Goal: Task Accomplishment & Management: Use online tool/utility

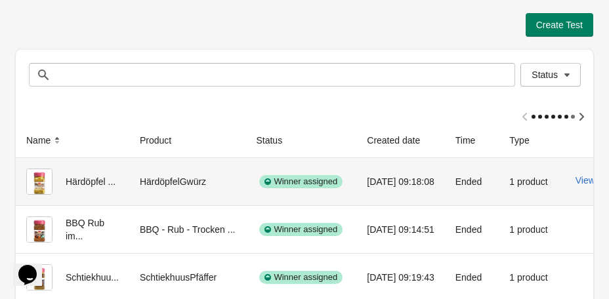
scroll to position [36, 0]
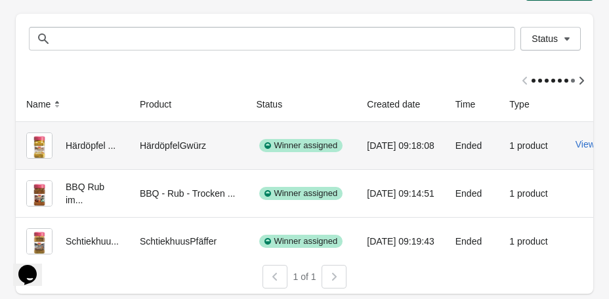
click at [174, 143] on div "HärdöpfelGwürz" at bounding box center [188, 146] width 96 height 26
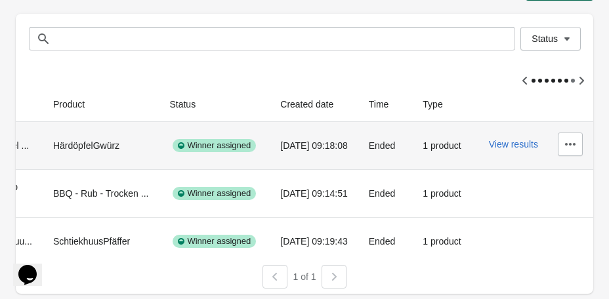
scroll to position [0, 111]
click at [563, 148] on button "button" at bounding box center [570, 145] width 25 height 24
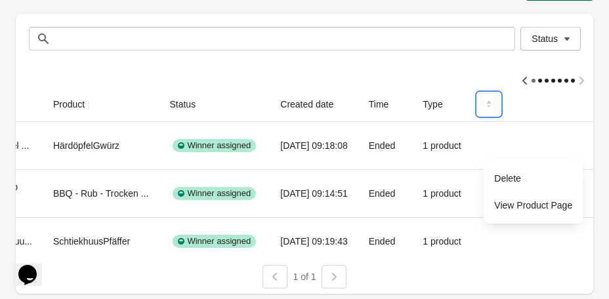
click at [482, 105] on icon at bounding box center [488, 104] width 13 height 13
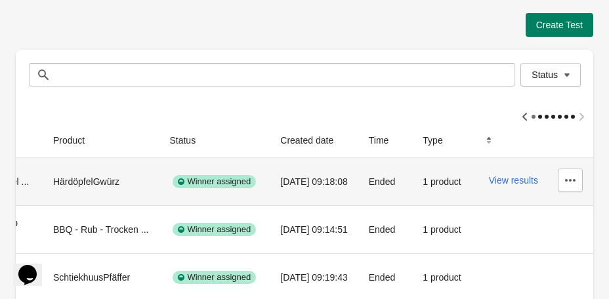
scroll to position [1, 0]
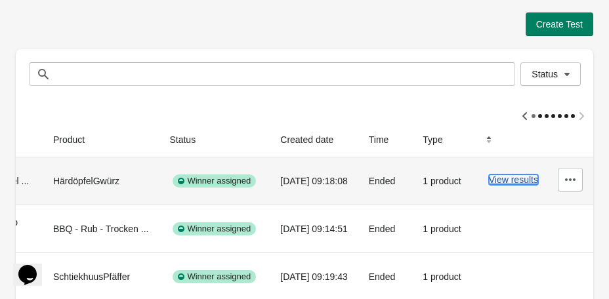
click at [518, 182] on button "View results" at bounding box center [513, 180] width 49 height 11
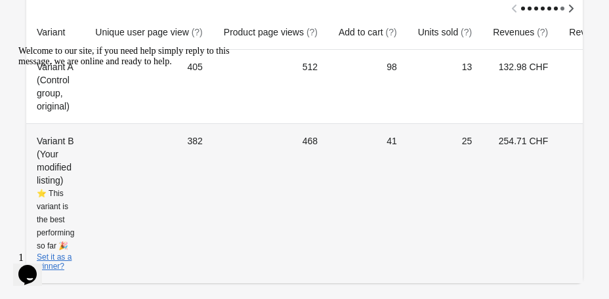
click at [368, 240] on td "41" at bounding box center [367, 203] width 79 height 160
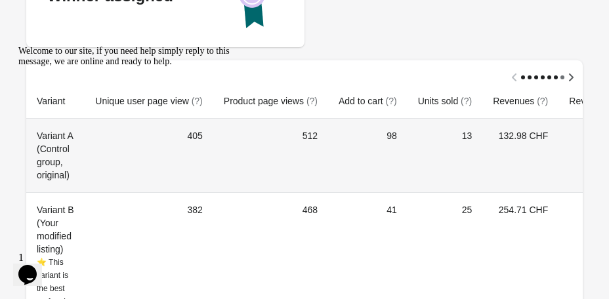
scroll to position [195, 0]
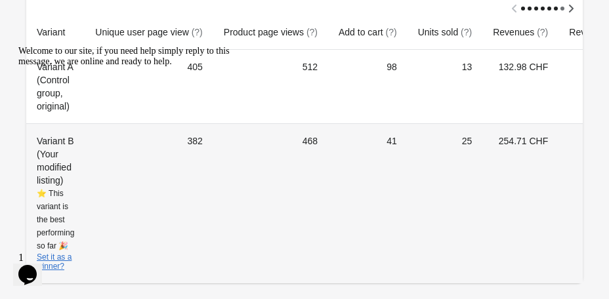
click at [205, 259] on td "382" at bounding box center [149, 203] width 128 height 160
click at [326, 169] on td "468" at bounding box center [270, 203] width 115 height 160
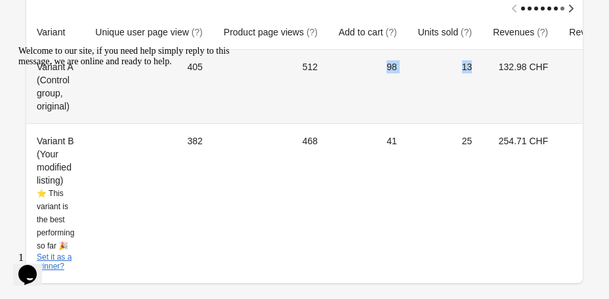
drag, startPoint x: 398, startPoint y: 65, endPoint x: 493, endPoint y: 75, distance: 95.7
click at [492, 75] on tr "Variant A (Control group, original) 405 512 98 13 132.98 CHF 0.26" at bounding box center [348, 87] width 645 height 74
click at [482, 75] on td "13" at bounding box center [445, 87] width 75 height 74
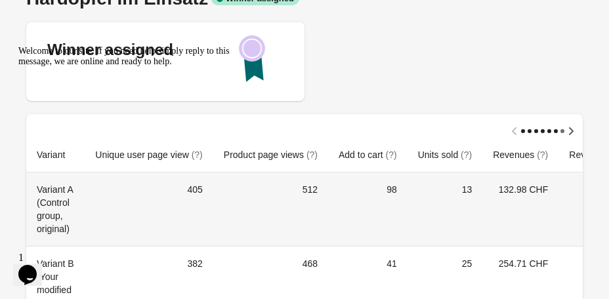
scroll to position [0, 0]
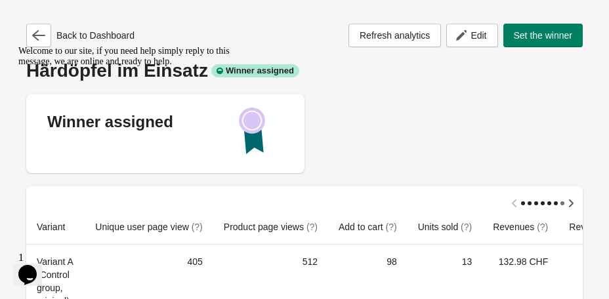
click at [44, 46] on div "Welcome to our site, if you need help simply reply to this message, we are onli…" at bounding box center [136, 56] width 236 height 21
click at [34, 28] on button "button" at bounding box center [38, 36] width 25 height 24
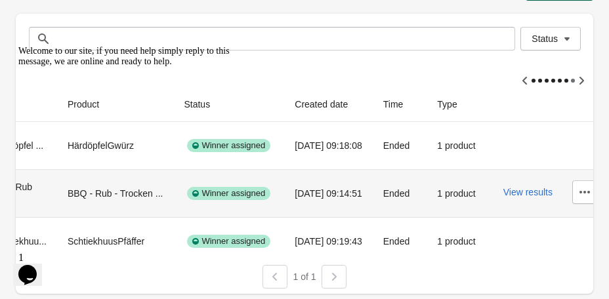
scroll to position [0, 111]
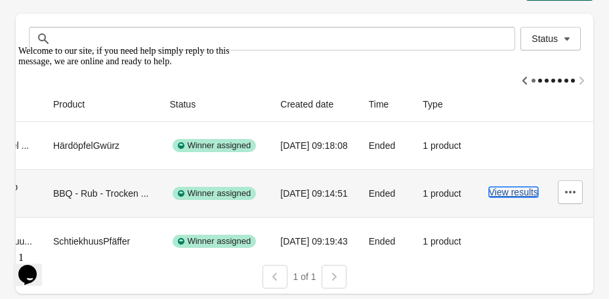
click at [515, 194] on button "View results" at bounding box center [513, 192] width 49 height 11
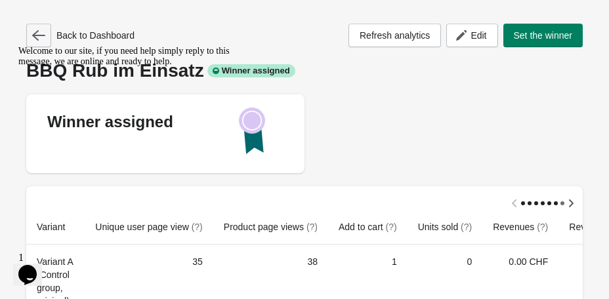
click at [43, 25] on button "button" at bounding box center [38, 36] width 25 height 24
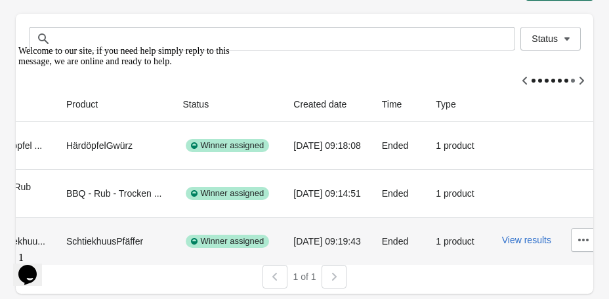
scroll to position [0, 111]
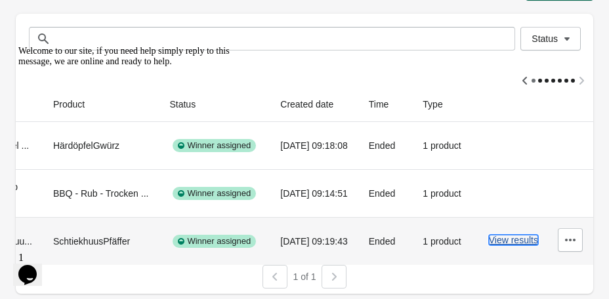
click at [511, 244] on button "View results" at bounding box center [513, 240] width 49 height 11
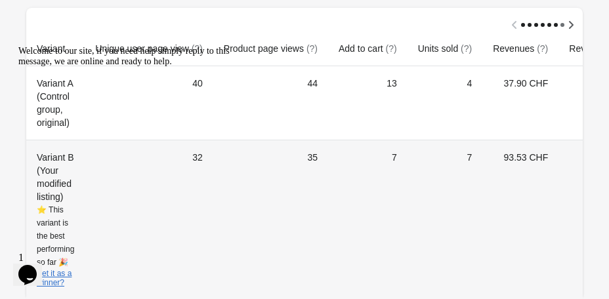
scroll to position [195, 0]
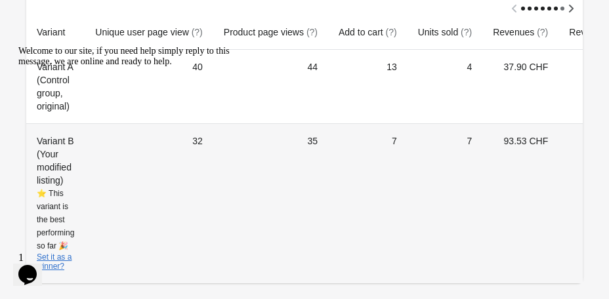
click at [253, 235] on td "35" at bounding box center [270, 203] width 115 height 160
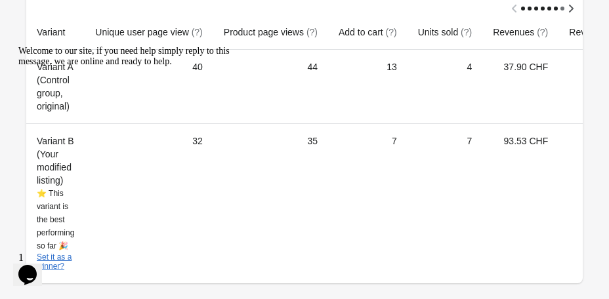
click at [46, 67] on div "Welcome to our site, if you need help simply reply to this message, we are onli…" at bounding box center [136, 56] width 236 height 21
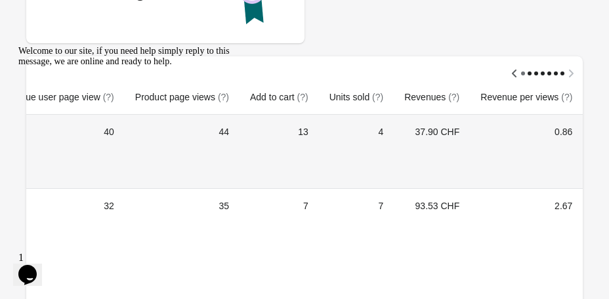
scroll to position [0, 0]
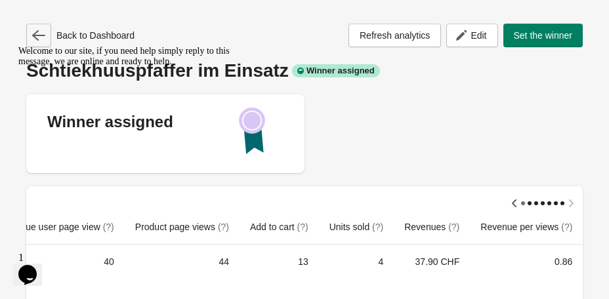
click at [35, 32] on icon "button" at bounding box center [38, 35] width 13 height 11
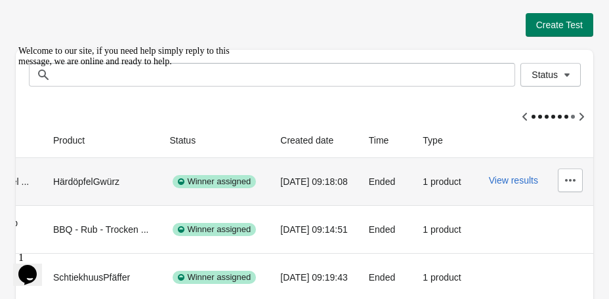
scroll to position [0, 111]
click at [566, 182] on icon "button" at bounding box center [570, 180] width 13 height 13
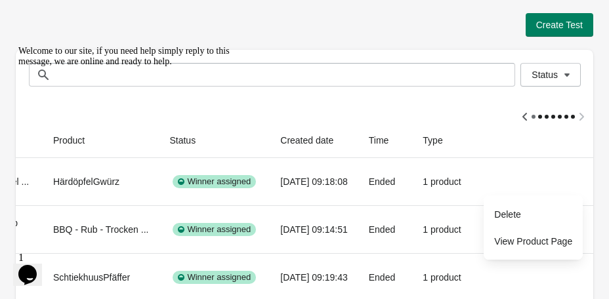
click at [440, 108] on div at bounding box center [305, 112] width 578 height 24
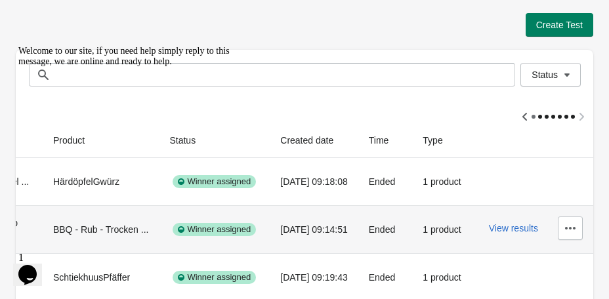
scroll to position [1, 0]
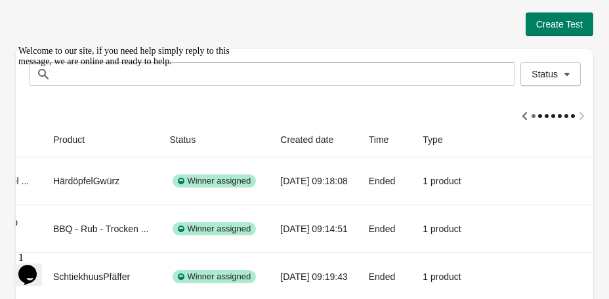
drag, startPoint x: 28, startPoint y: 139, endPoint x: 51, endPoint y: 222, distance: 86.0
click at [18, 46] on icon "Chat attention grabber" at bounding box center [18, 46] width 0 height 0
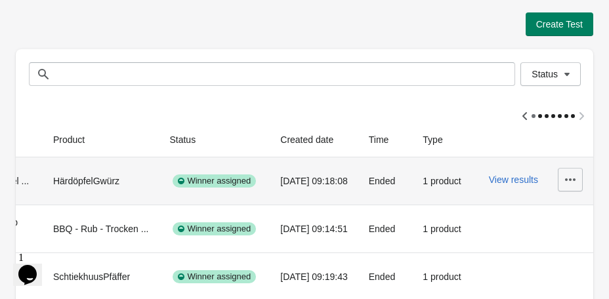
click at [572, 181] on icon "button" at bounding box center [570, 179] width 13 height 13
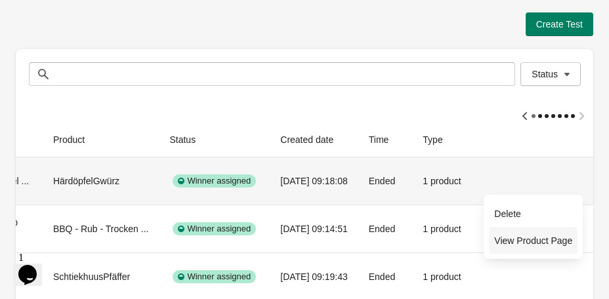
click at [530, 240] on span "View Product Page" at bounding box center [533, 240] width 78 height 13
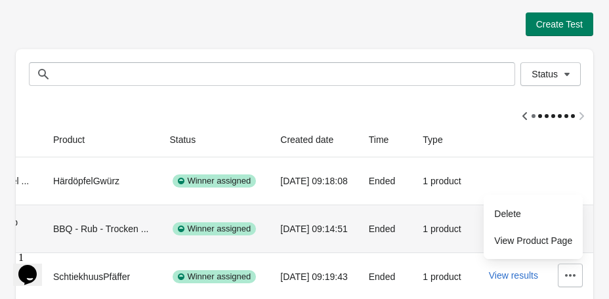
scroll to position [6, 0]
